Goal: Transaction & Acquisition: Purchase product/service

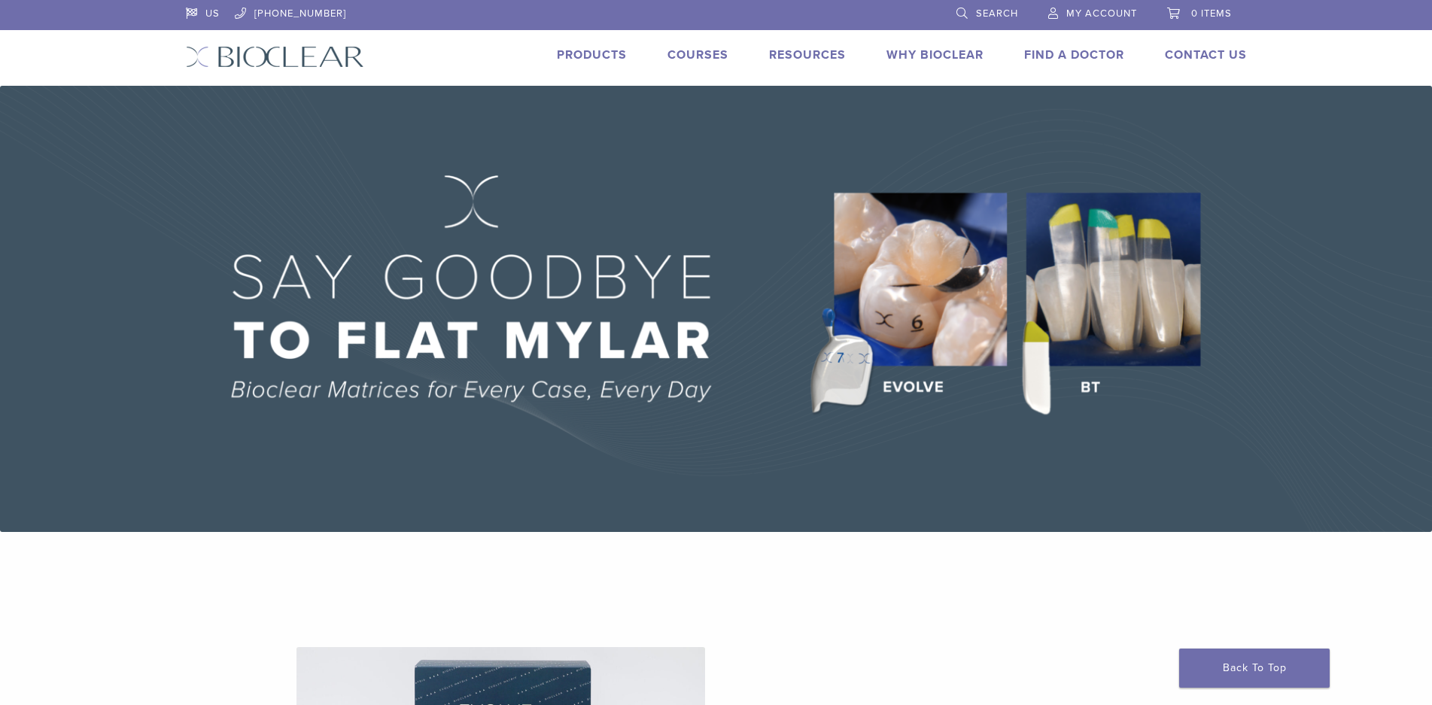
click at [1105, 15] on span "My Account" at bounding box center [1101, 14] width 71 height 12
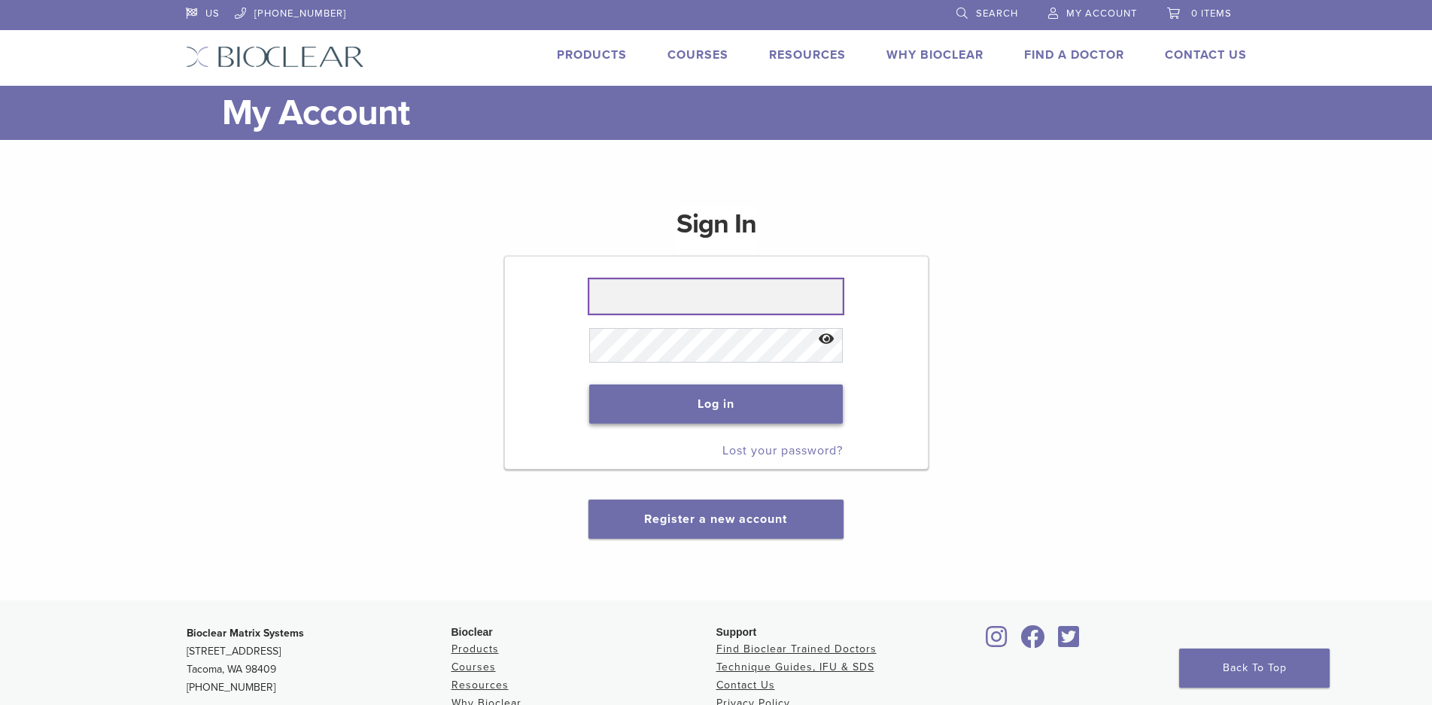
type input "**********"
click at [719, 391] on button "Log in" at bounding box center [716, 403] width 254 height 39
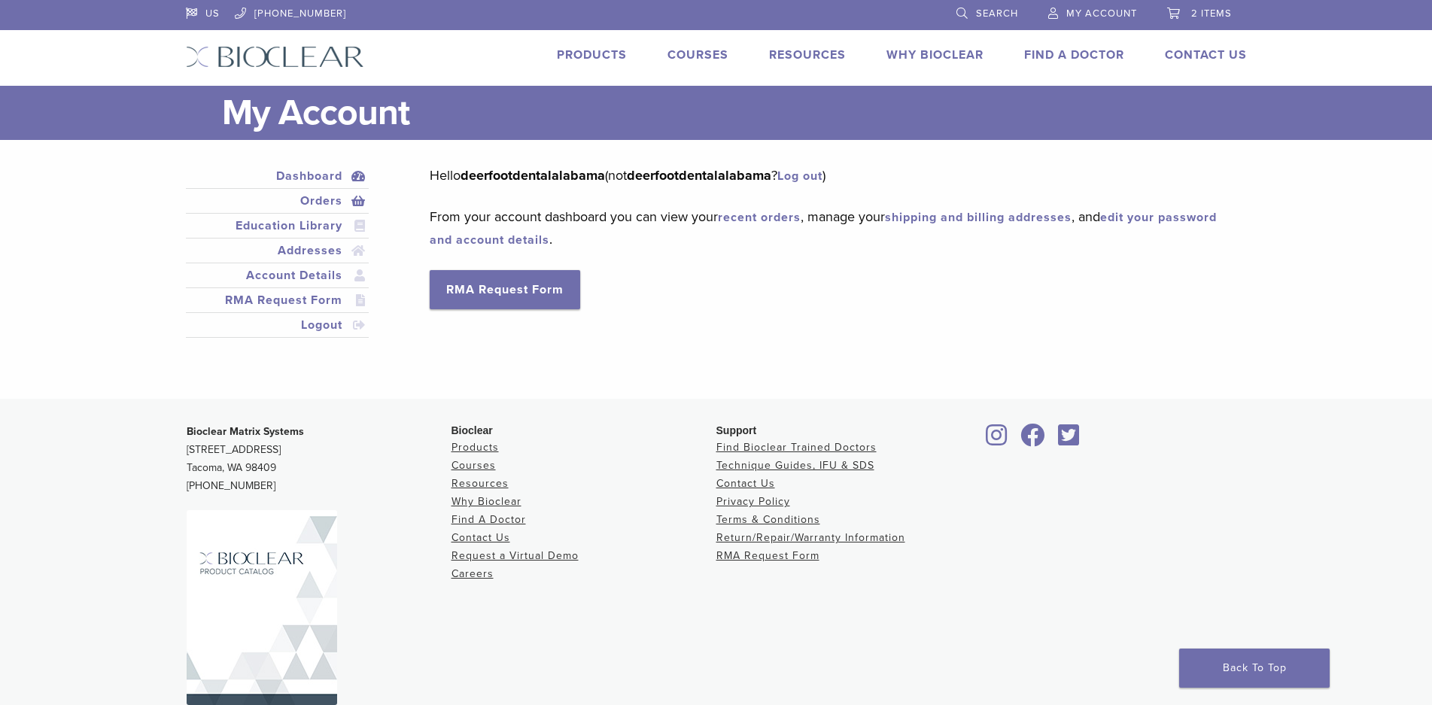
click at [317, 201] on link "Orders" at bounding box center [278, 201] width 178 height 18
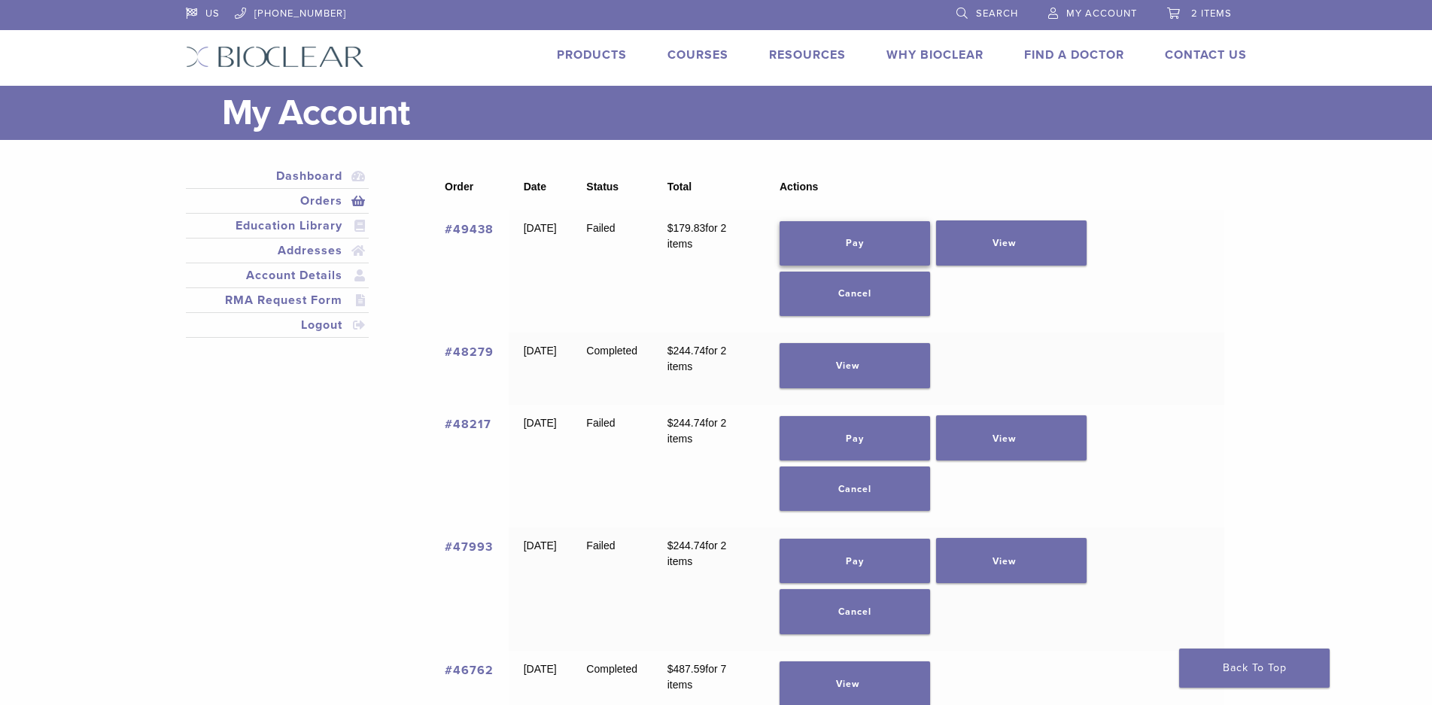
click at [919, 232] on link "Pay" at bounding box center [854, 243] width 150 height 44
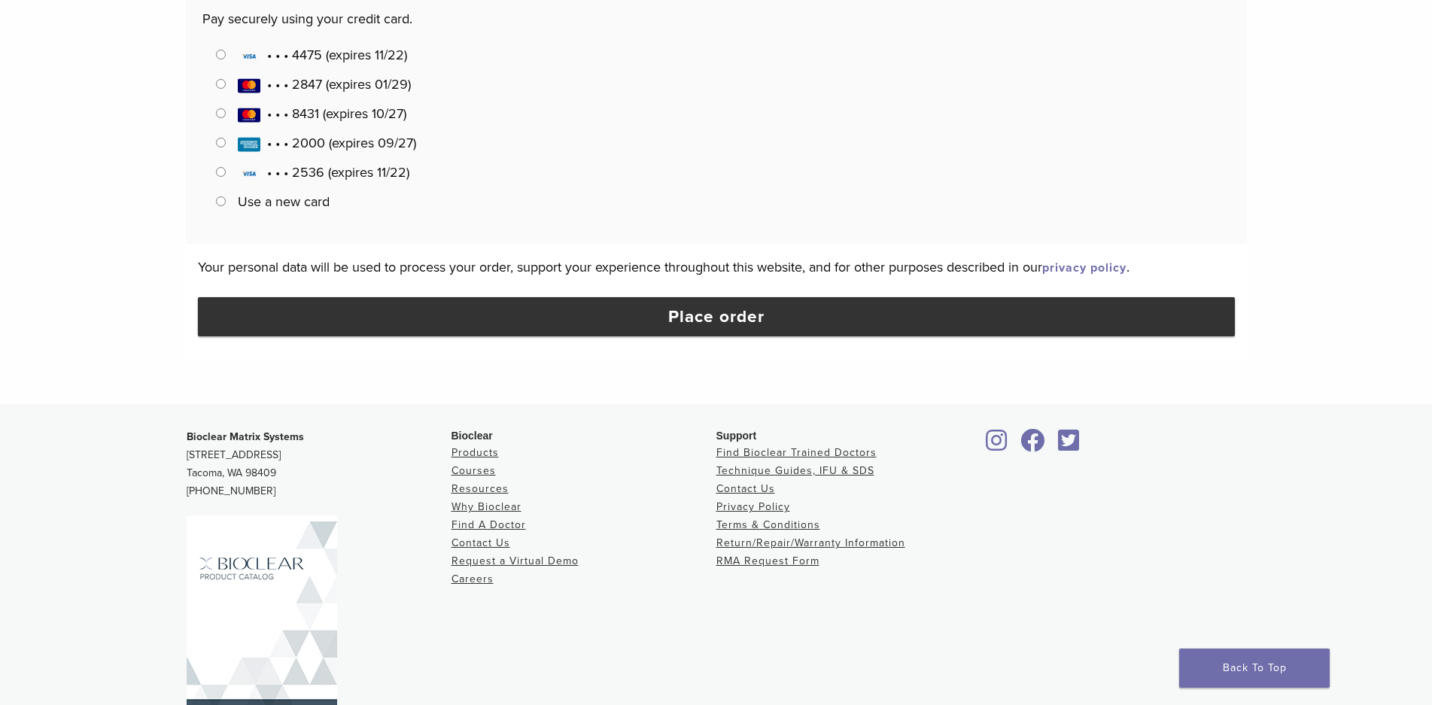
scroll to position [677, 0]
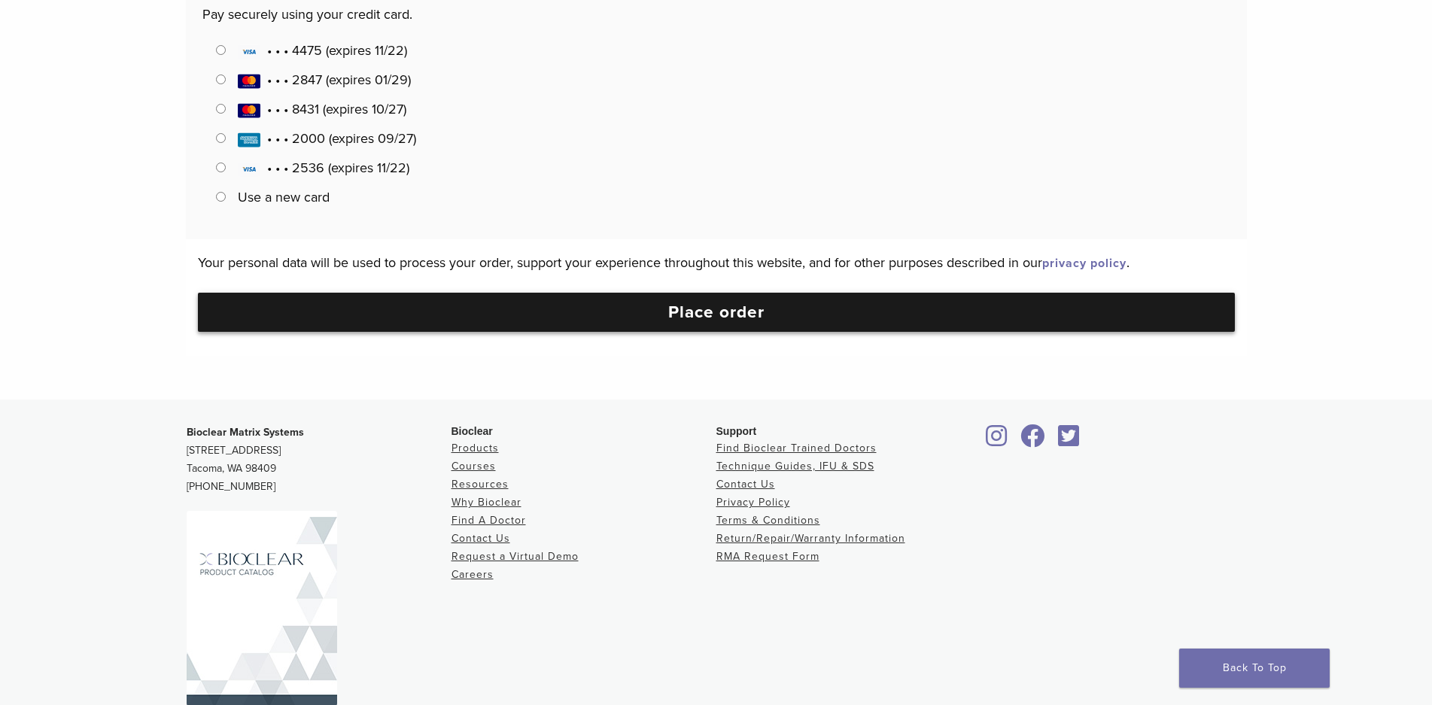
click at [609, 316] on button "Place order" at bounding box center [716, 312] width 1037 height 39
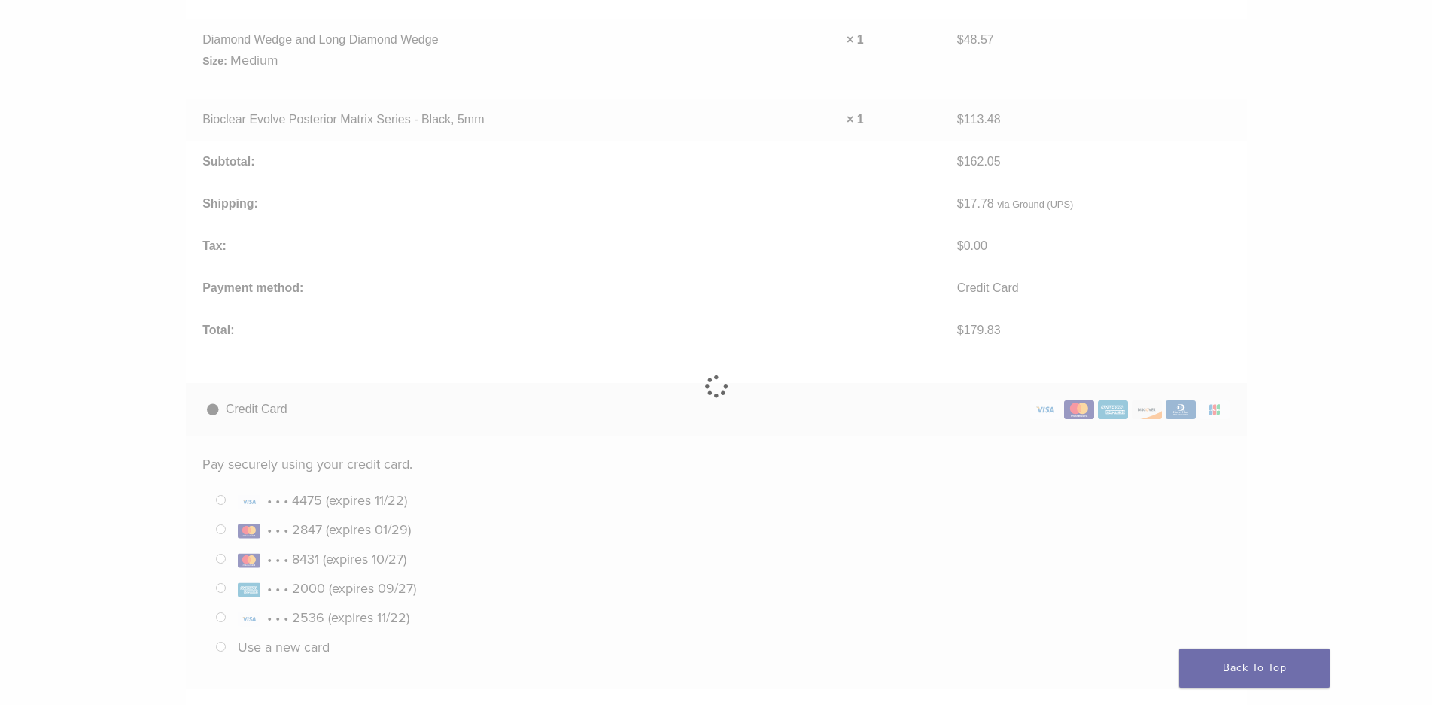
scroll to position [0, 0]
